Goal: Transaction & Acquisition: Obtain resource

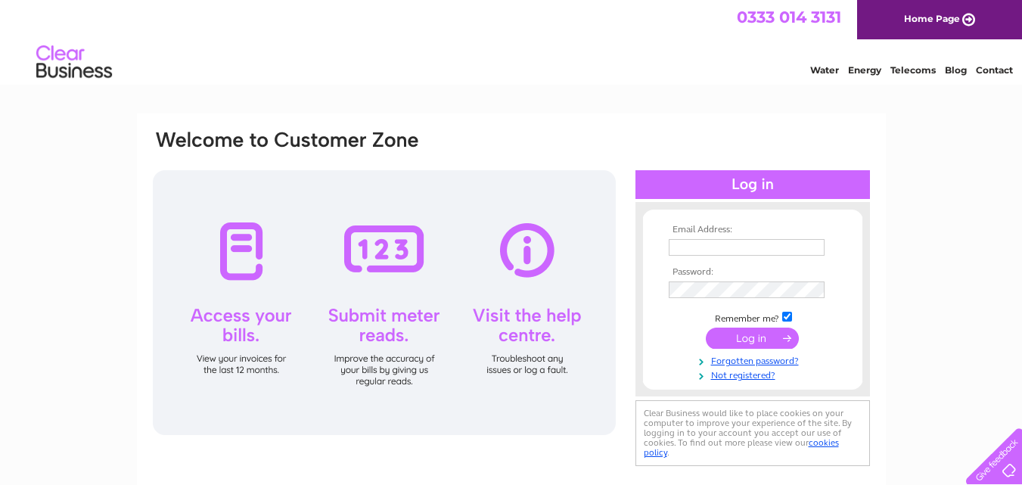
type input "ferrisjferris@aol.com"
click at [743, 340] on input "submit" at bounding box center [751, 337] width 93 height 21
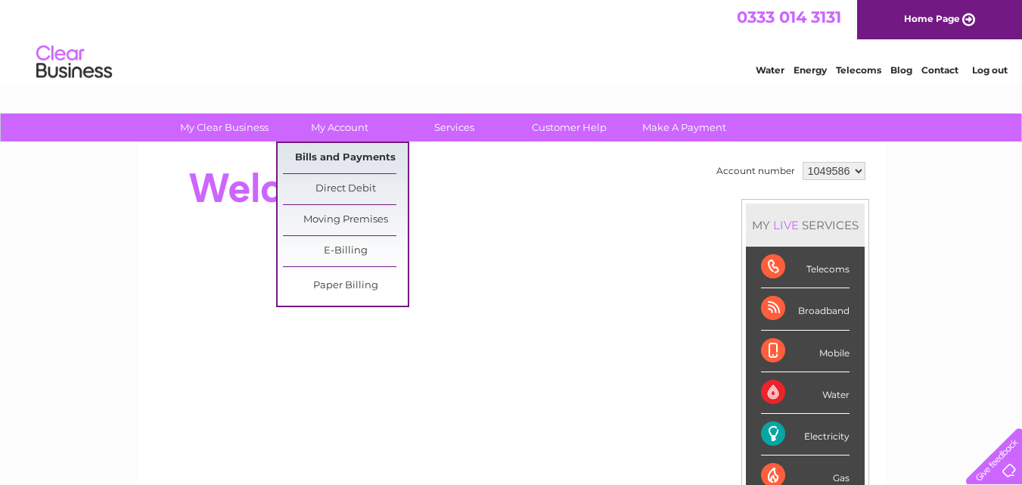
click at [349, 157] on link "Bills and Payments" at bounding box center [345, 158] width 125 height 30
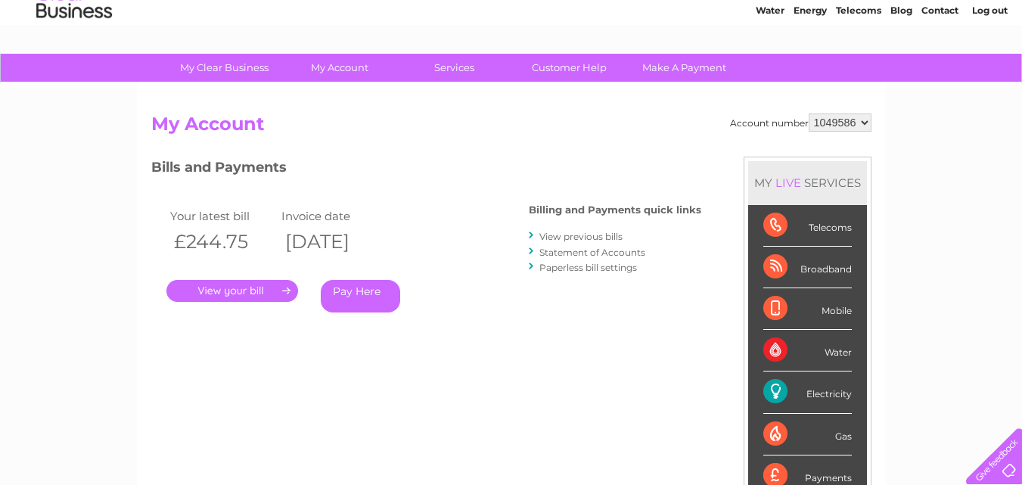
scroll to position [76, 0]
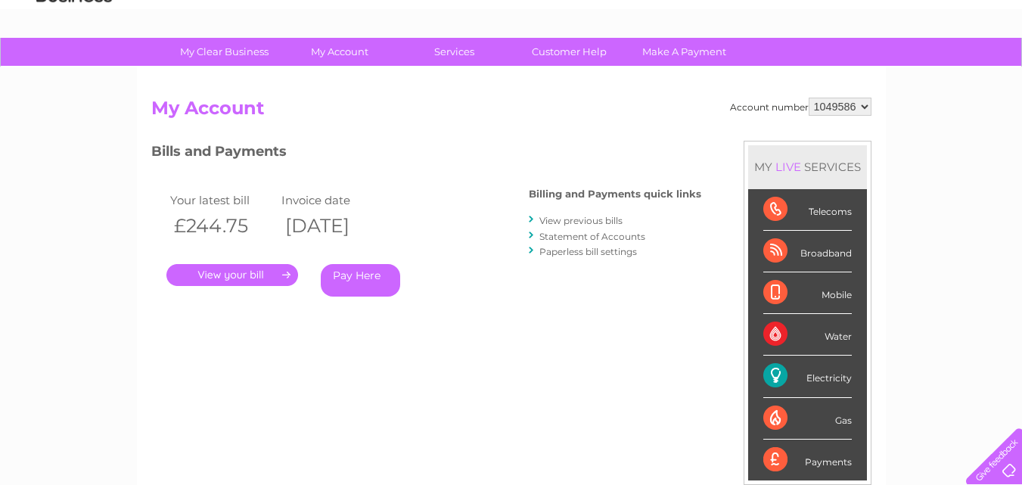
click at [247, 271] on link "." at bounding box center [232, 275] width 132 height 22
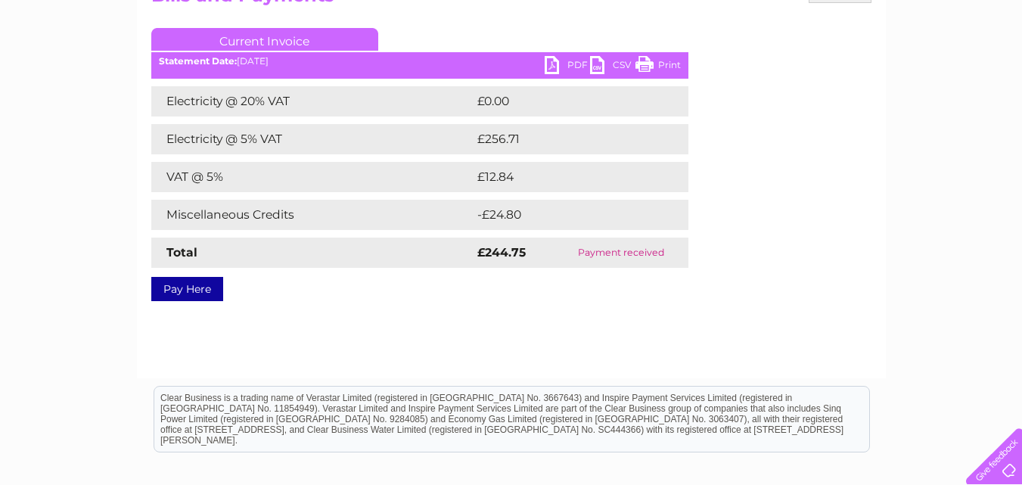
scroll to position [49, 0]
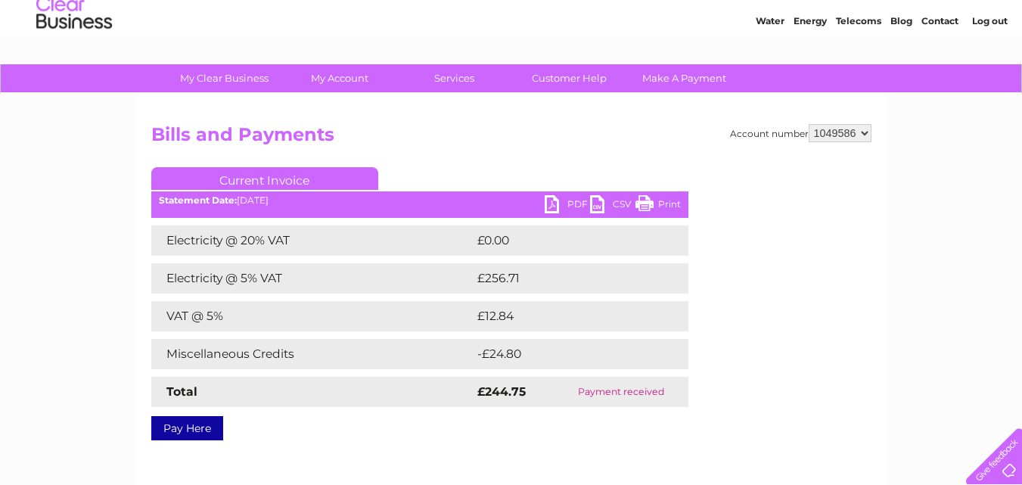
click at [557, 200] on link "PDF" at bounding box center [566, 206] width 45 height 22
